Goal: Task Accomplishment & Management: Manage account settings

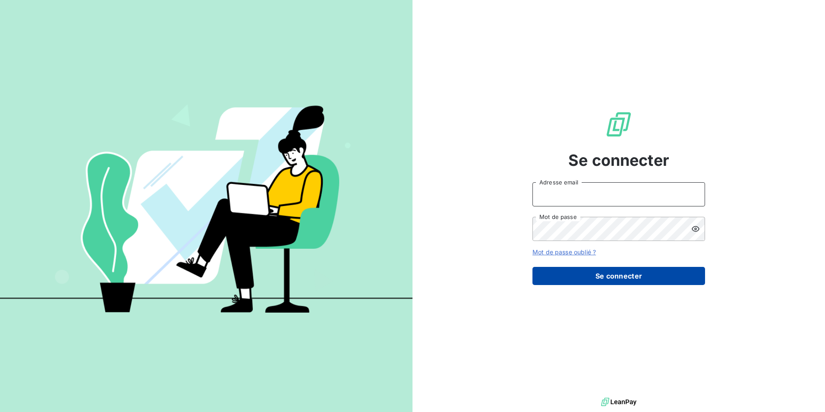
type input "[EMAIL_ADDRESS][DOMAIN_NAME]"
click at [591, 277] on button "Se connecter" at bounding box center [618, 276] width 173 height 18
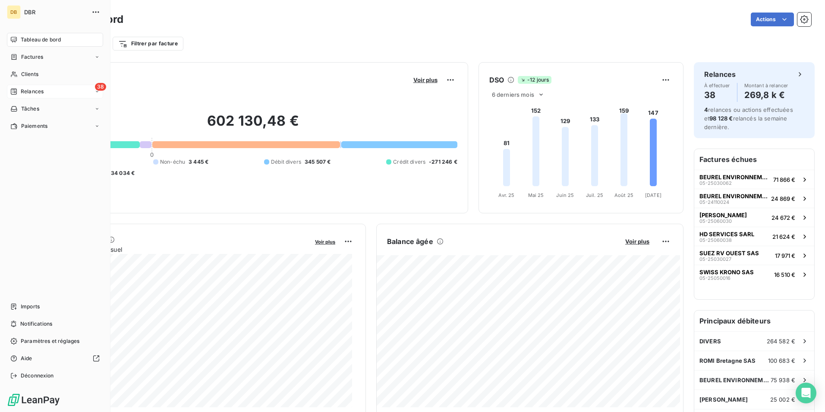
click at [25, 90] on span "Relances" at bounding box center [32, 92] width 23 height 8
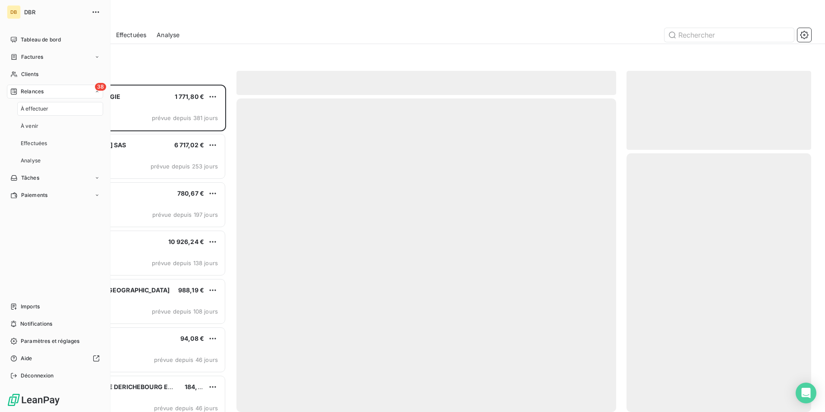
click at [27, 107] on span "À effectuer" at bounding box center [35, 109] width 28 height 8
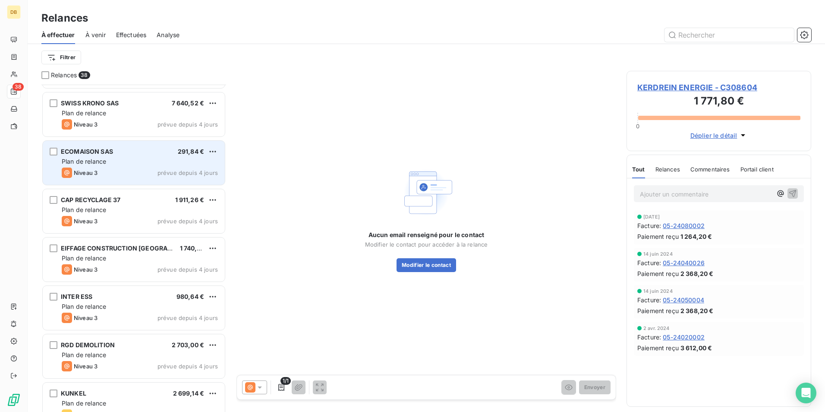
scroll to position [1122, 0]
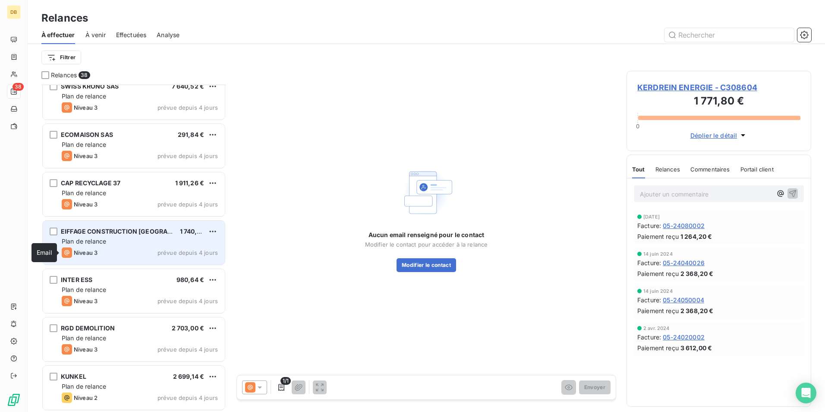
click at [70, 253] on icon "grid" at bounding box center [67, 252] width 10 height 10
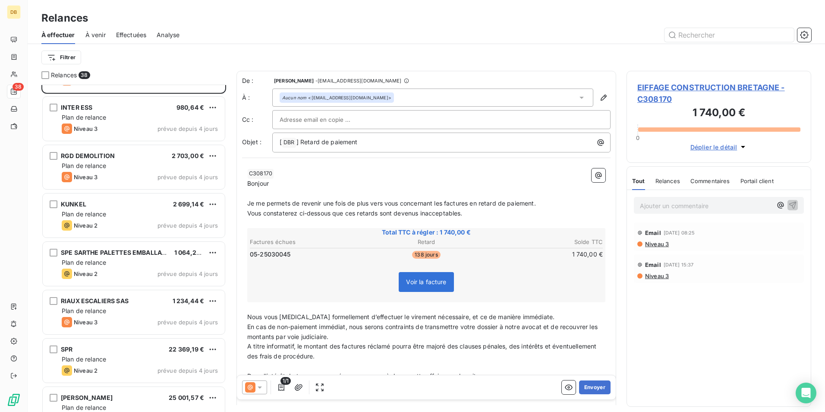
scroll to position [1295, 0]
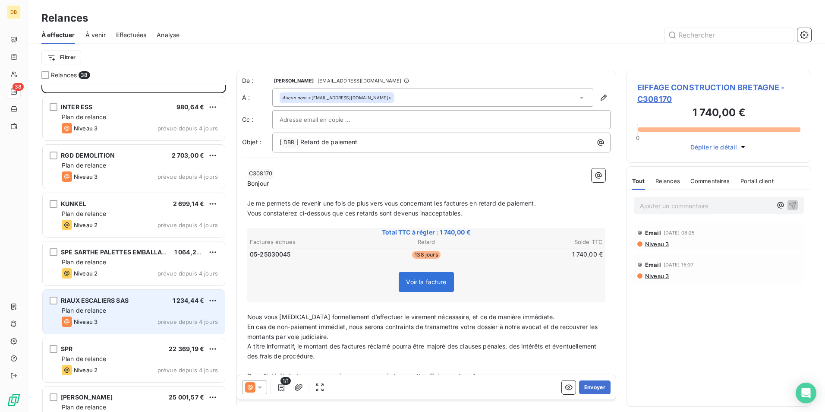
click at [120, 313] on div "Plan de relance" at bounding box center [140, 310] width 156 height 9
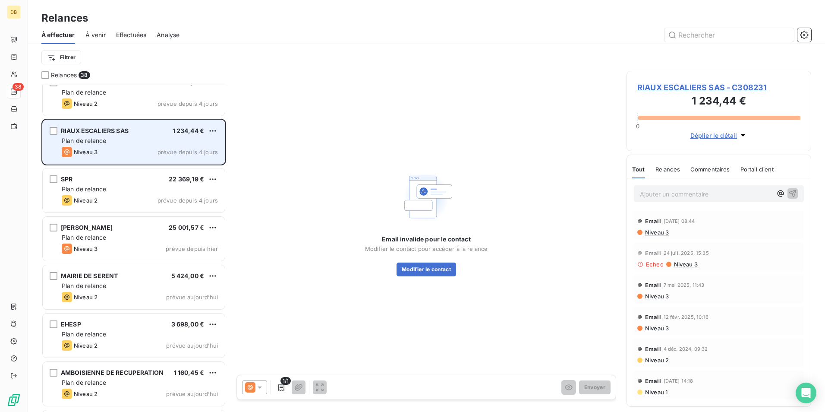
scroll to position [1467, 0]
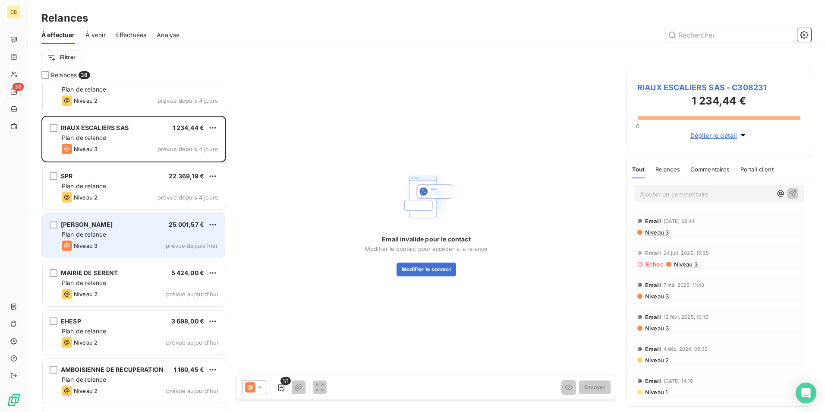
click at [128, 232] on div "Plan de relance" at bounding box center [140, 234] width 156 height 9
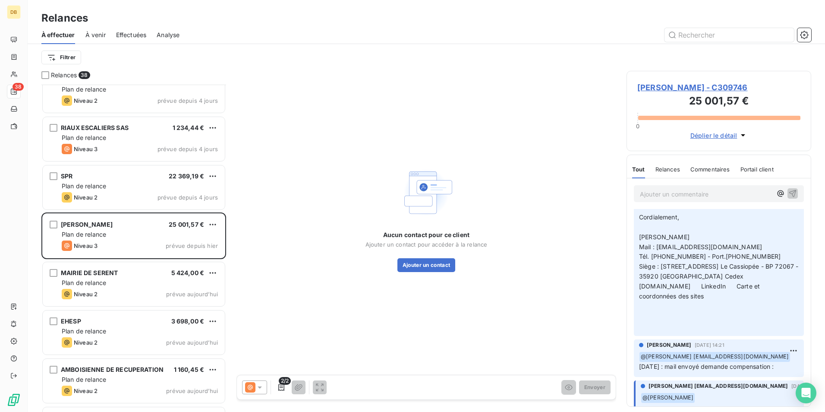
scroll to position [173, 0]
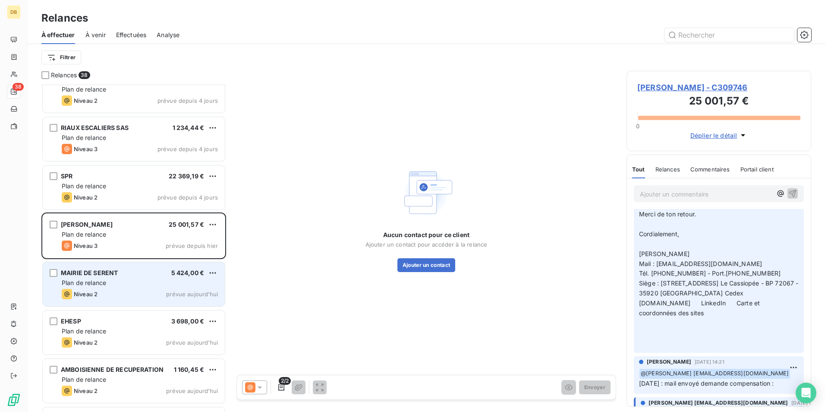
click at [143, 283] on div "Plan de relance" at bounding box center [140, 282] width 156 height 9
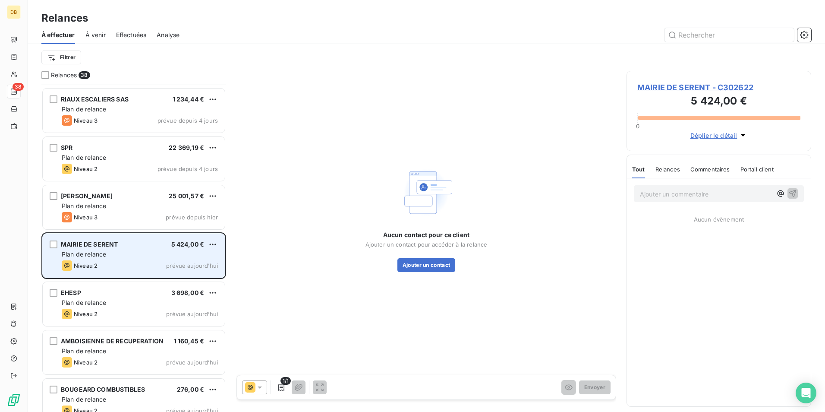
scroll to position [1510, 0]
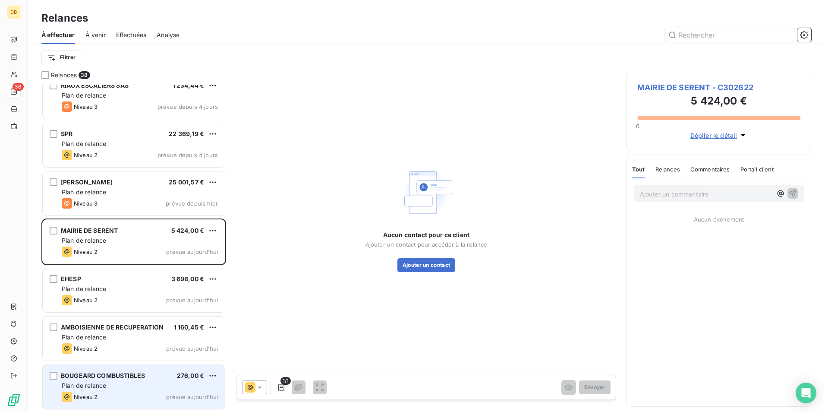
click at [140, 395] on div "Niveau 2 prévue aujourd’hui" at bounding box center [140, 396] width 156 height 10
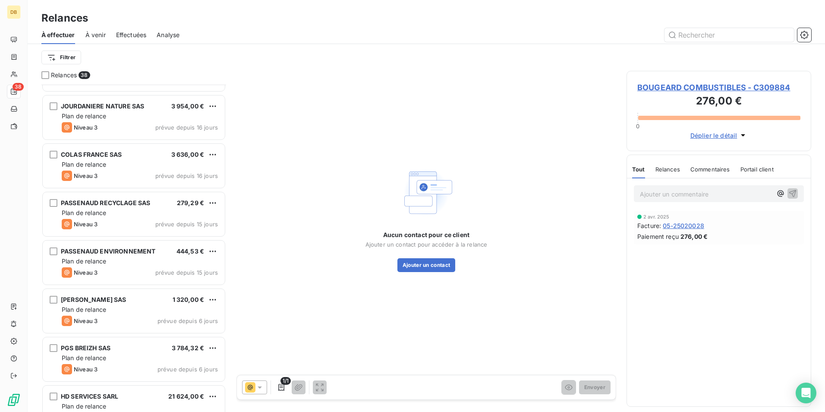
scroll to position [560, 0]
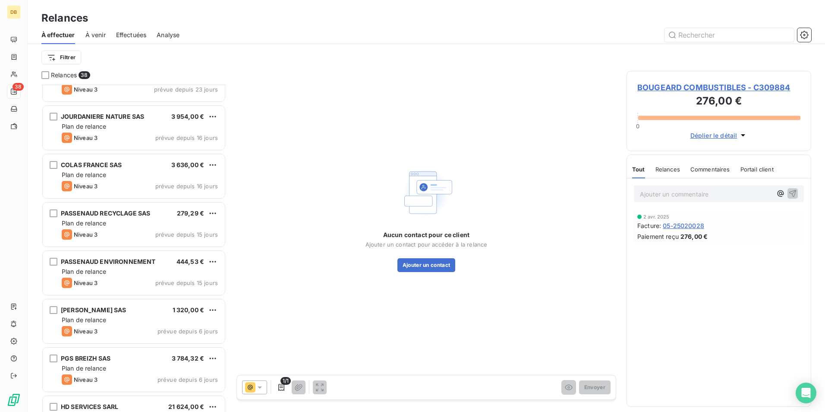
click at [93, 32] on span "À venir" at bounding box center [95, 35] width 20 height 9
